Goal: Task Accomplishment & Management: Manage account settings

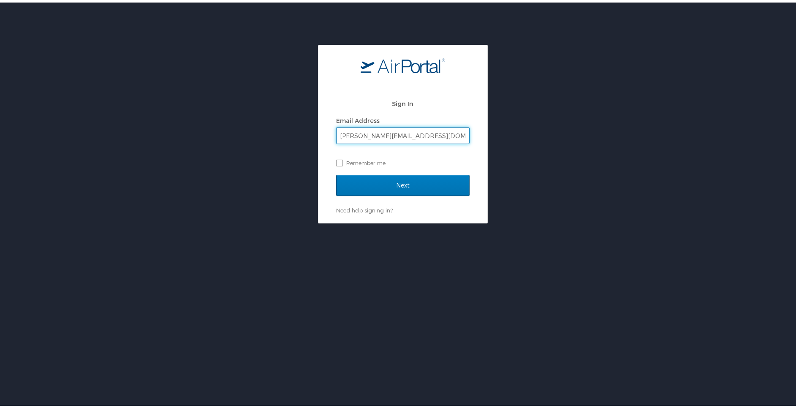
type input "kristin.stamps@elior-na.com"
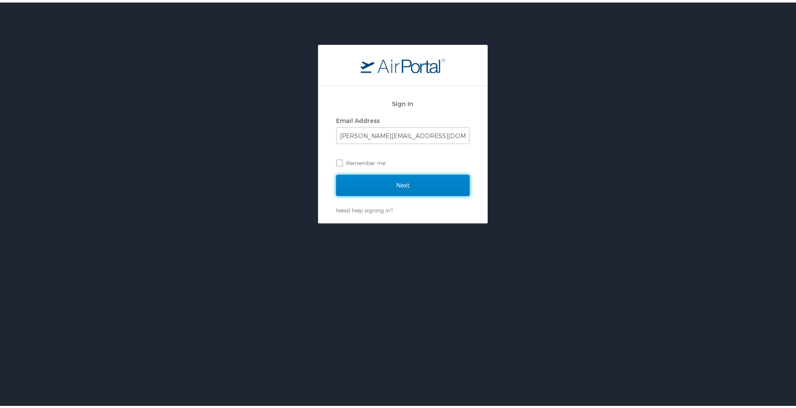
click at [347, 183] on input "Next" at bounding box center [402, 182] width 133 height 21
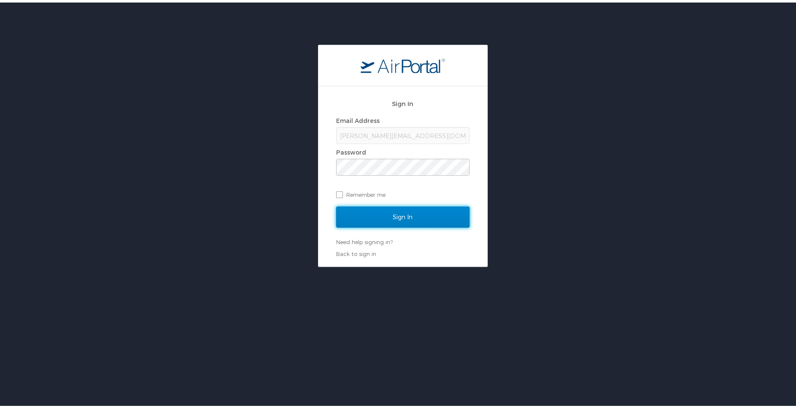
click at [343, 214] on input "Sign In" at bounding box center [402, 214] width 133 height 21
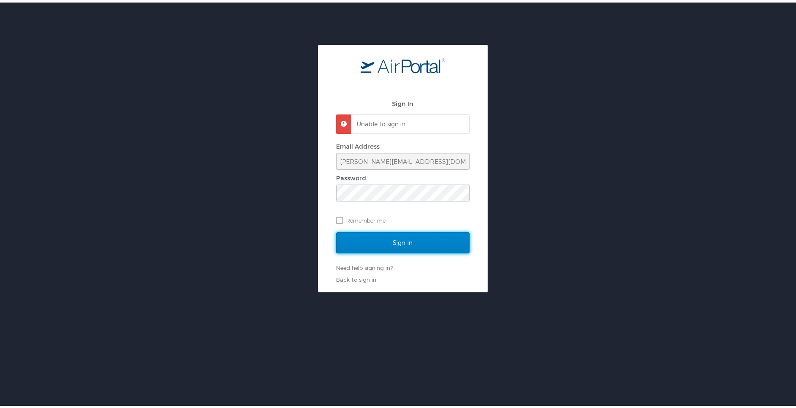
click at [405, 241] on input "Sign In" at bounding box center [402, 240] width 133 height 21
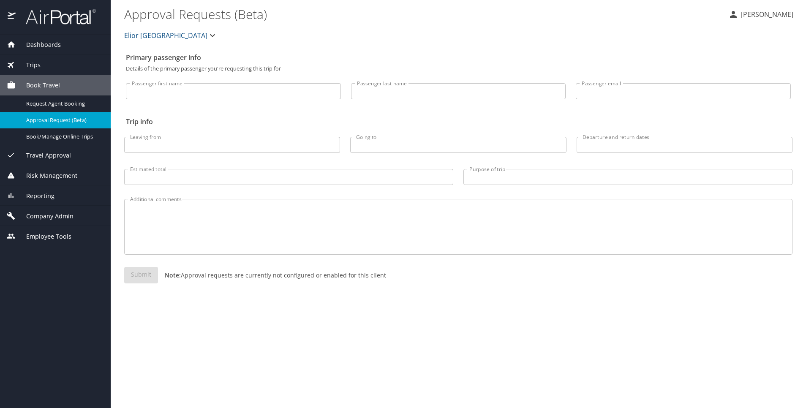
click at [58, 217] on span "Company Admin" at bounding box center [45, 216] width 58 height 9
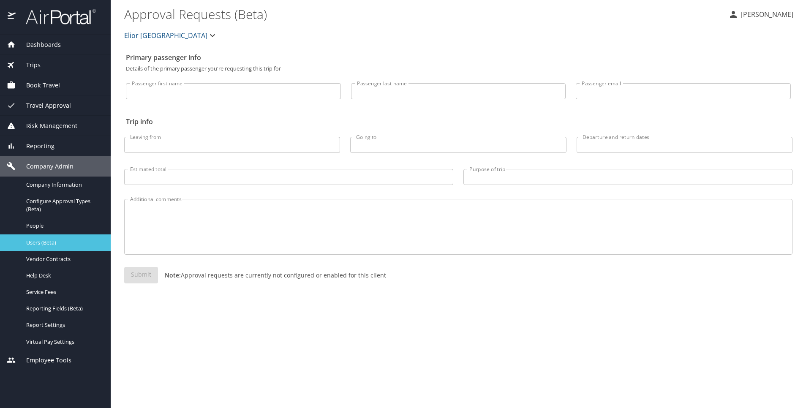
click at [60, 240] on span "Users (Beta)" at bounding box center [63, 243] width 74 height 8
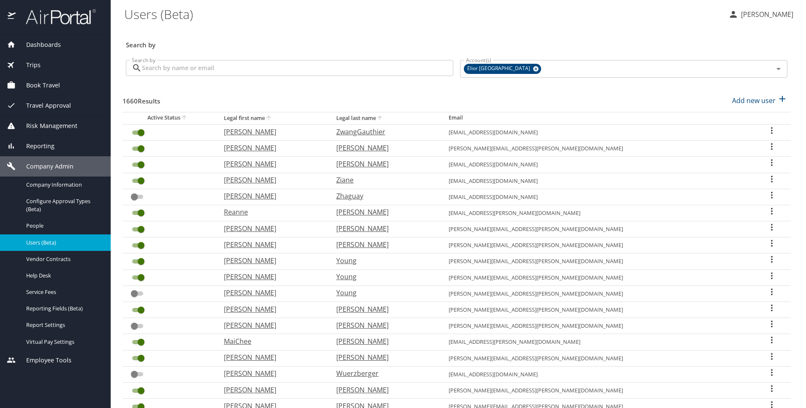
click at [301, 72] on input "Search by" at bounding box center [297, 68] width 311 height 16
paste input "[PERSON_NAME]"
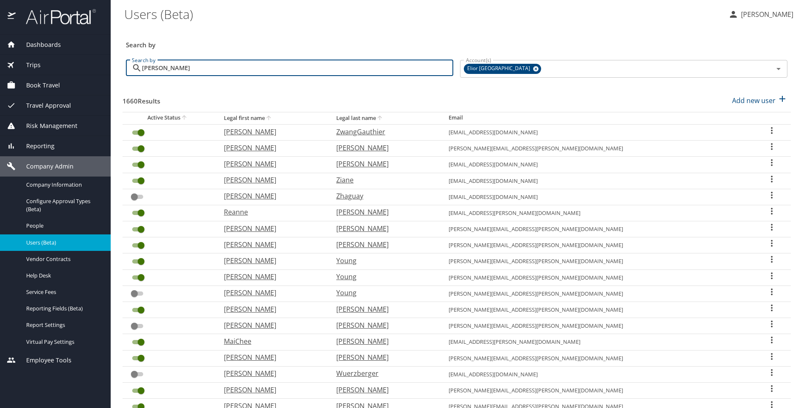
type input "[PERSON_NAME]"
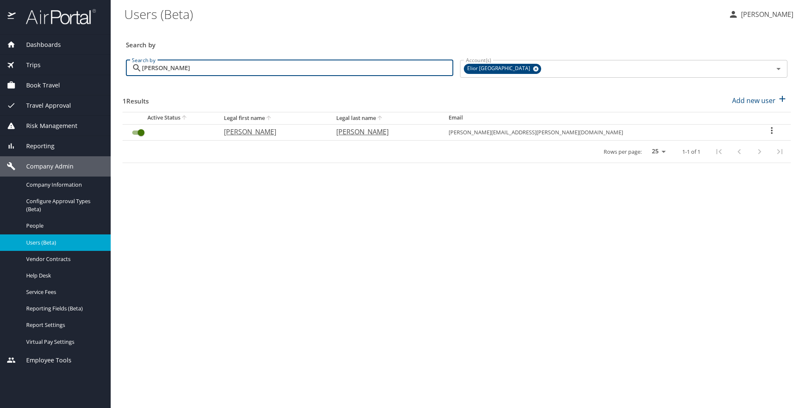
click at [771, 131] on icon "User Search Table" at bounding box center [772, 130] width 2 height 7
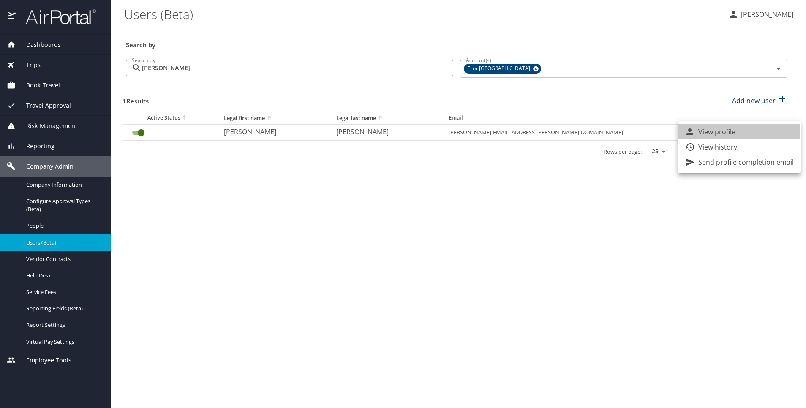
click at [723, 132] on p "View profile" at bounding box center [716, 132] width 37 height 10
select select "US"
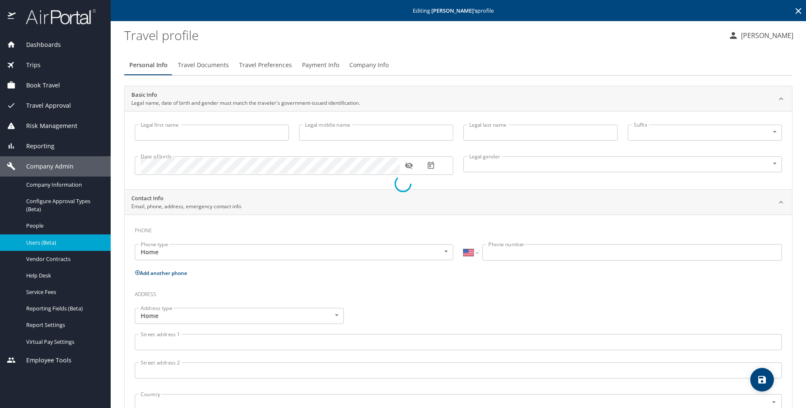
type input "[PERSON_NAME]"
type input "[DEMOGRAPHIC_DATA]"
select select "US"
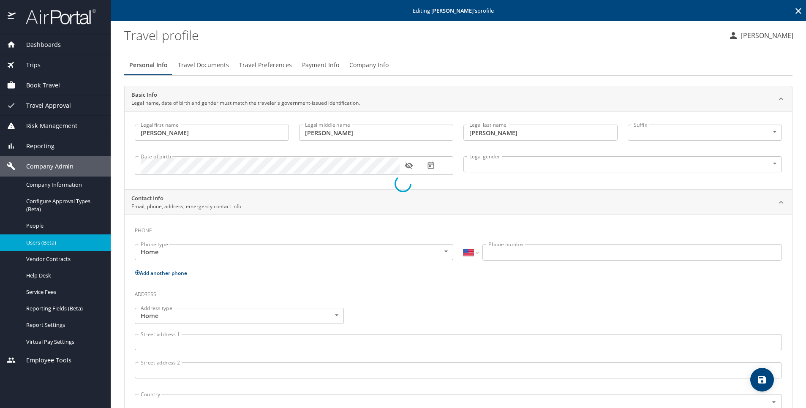
select select "US"
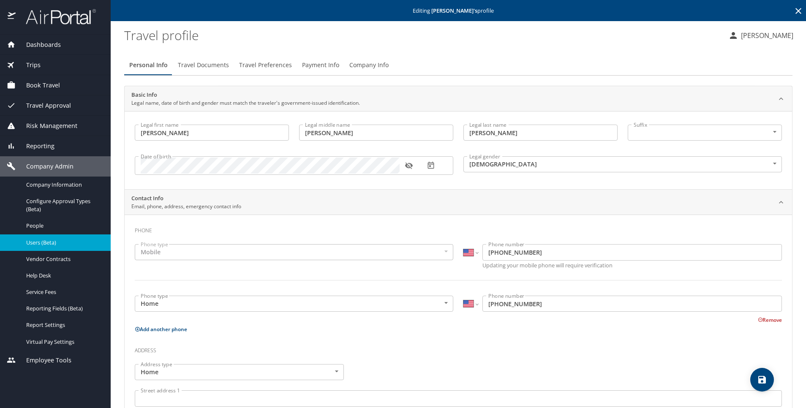
click at [369, 63] on span "Company Info" at bounding box center [368, 65] width 39 height 11
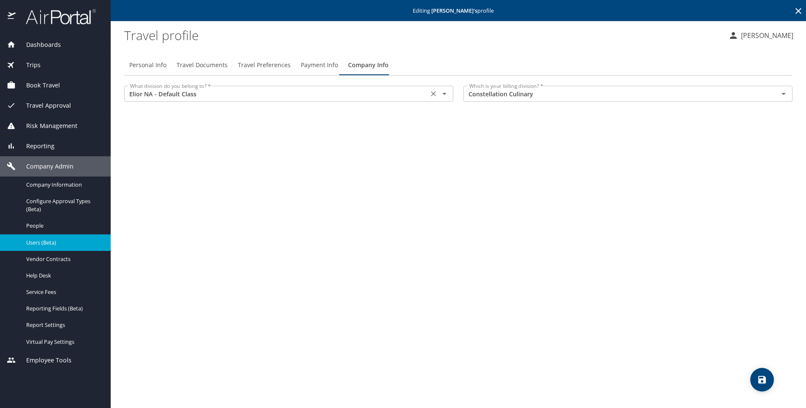
click at [446, 98] on icon "Open" at bounding box center [444, 94] width 10 height 10
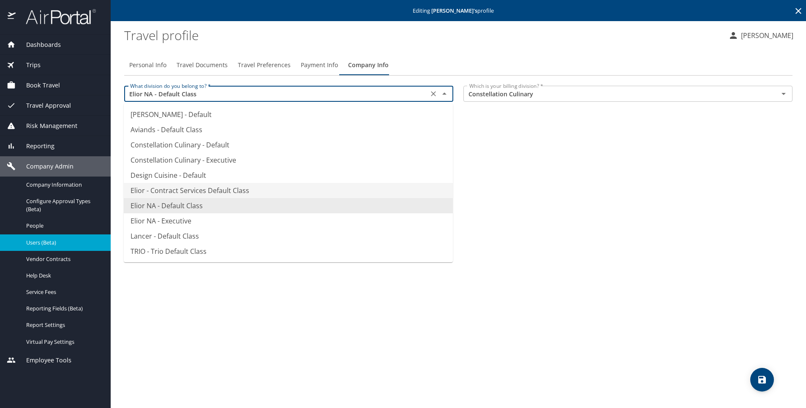
click at [403, 187] on li "Elior - Contract Services Default Class" at bounding box center [288, 190] width 329 height 15
type input "Elior - Contract Services Default Class"
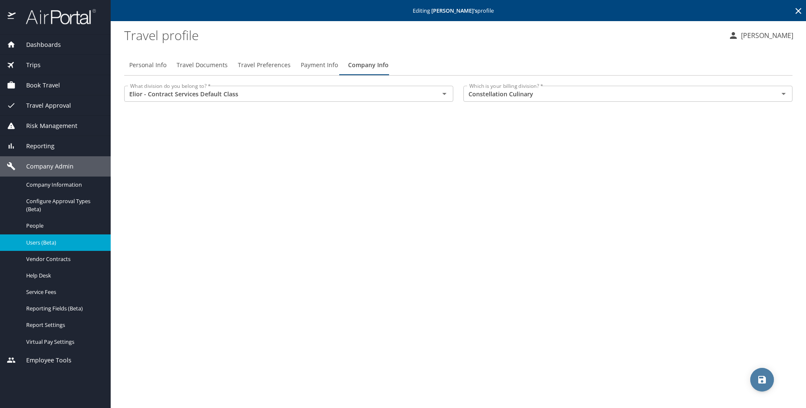
click at [757, 378] on icon "save" at bounding box center [762, 380] width 10 height 10
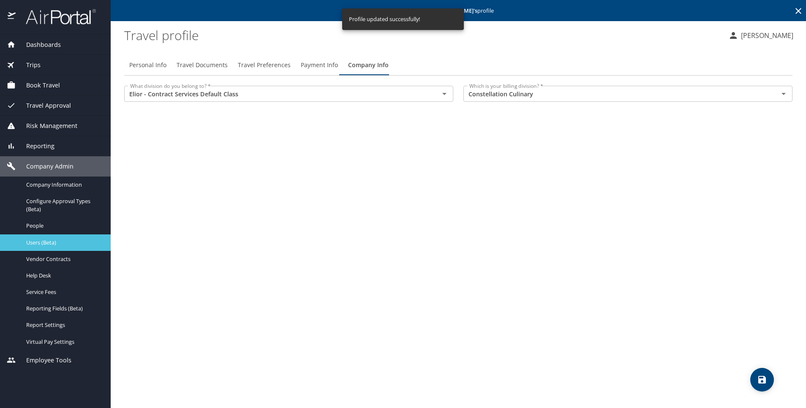
click at [51, 245] on span "Users (Beta)" at bounding box center [63, 243] width 74 height 8
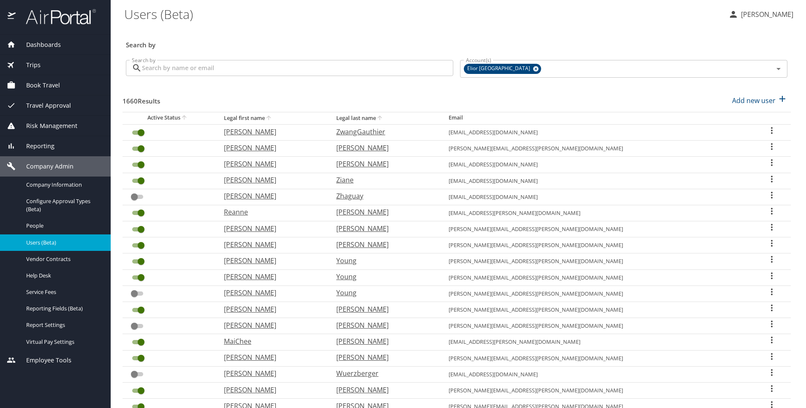
click at [239, 66] on input "Search by" at bounding box center [297, 68] width 311 height 16
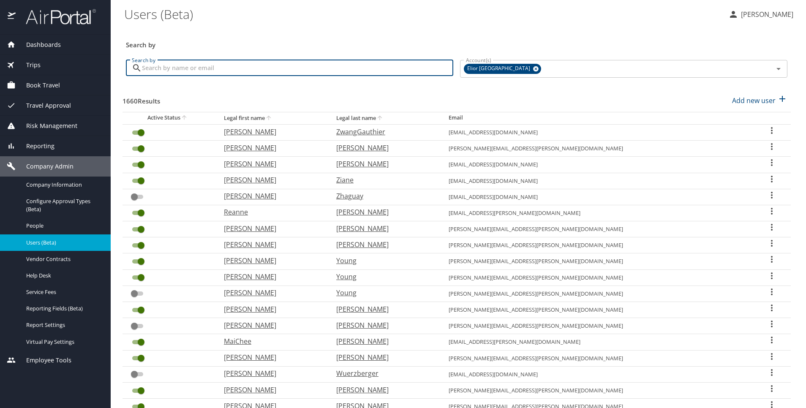
paste input "[PERSON_NAME]"
type input "[PERSON_NAME]"
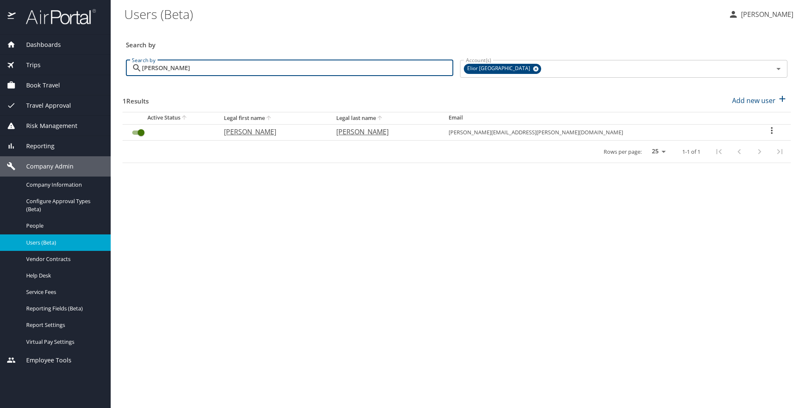
click at [768, 127] on icon "User Search Table" at bounding box center [771, 130] width 10 height 10
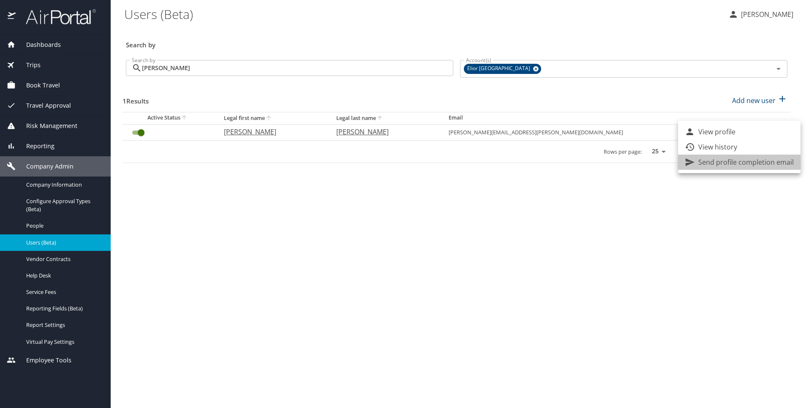
click at [755, 165] on p "Send profile completion email" at bounding box center [745, 162] width 95 height 10
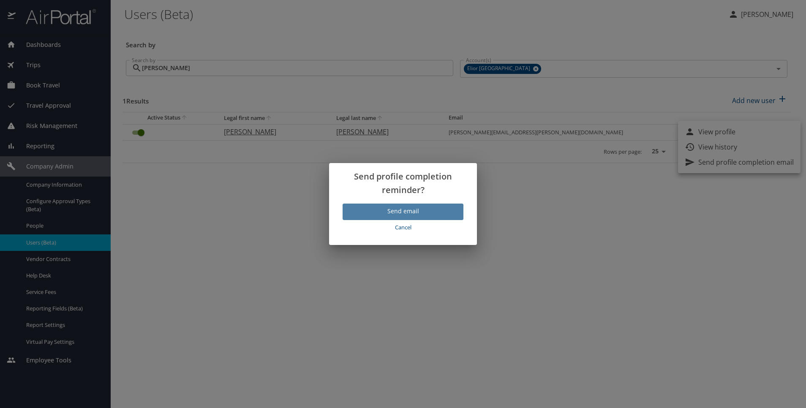
click at [427, 208] on span "Send email" at bounding box center [402, 211] width 107 height 11
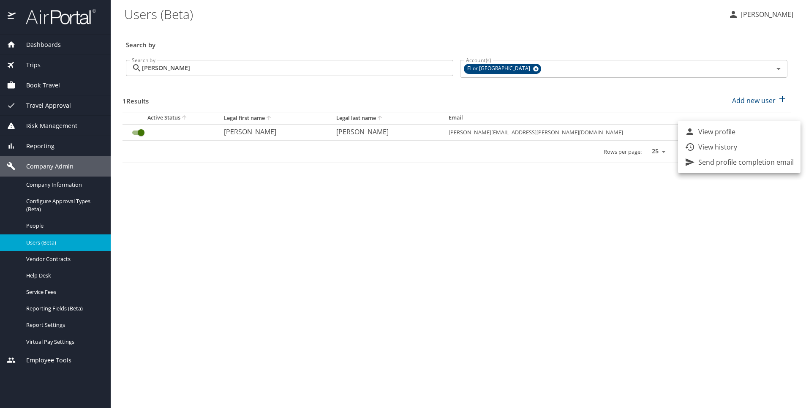
click at [348, 275] on div at bounding box center [403, 204] width 806 height 408
